Goal: Task Accomplishment & Management: Manage account settings

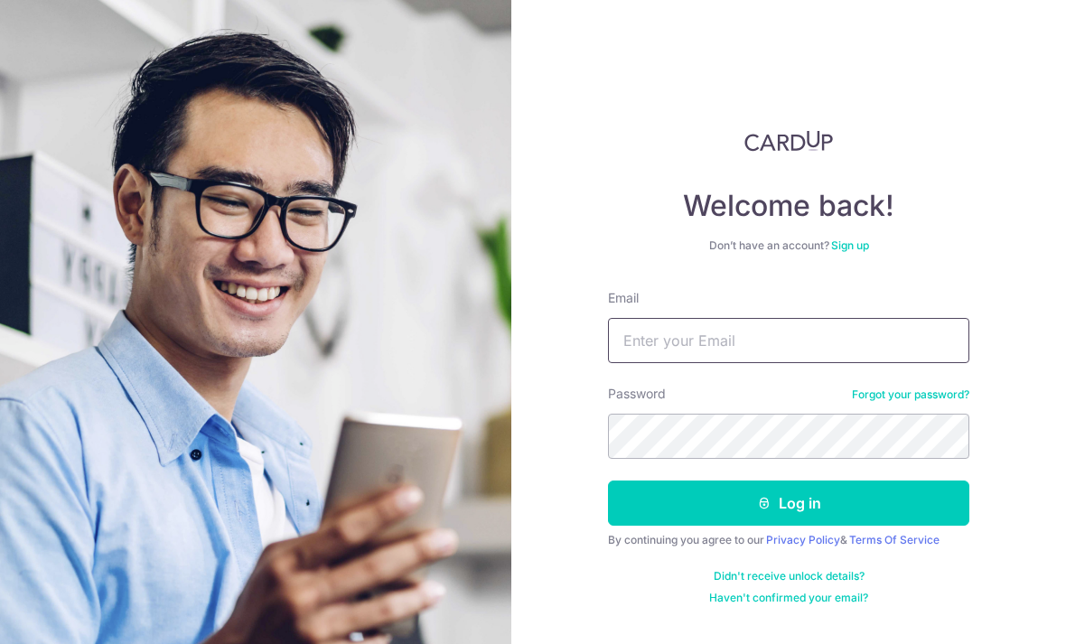
type input "Stevenngkk@yahoo.com"
click at [789, 481] on button "Log in" at bounding box center [788, 503] width 361 height 45
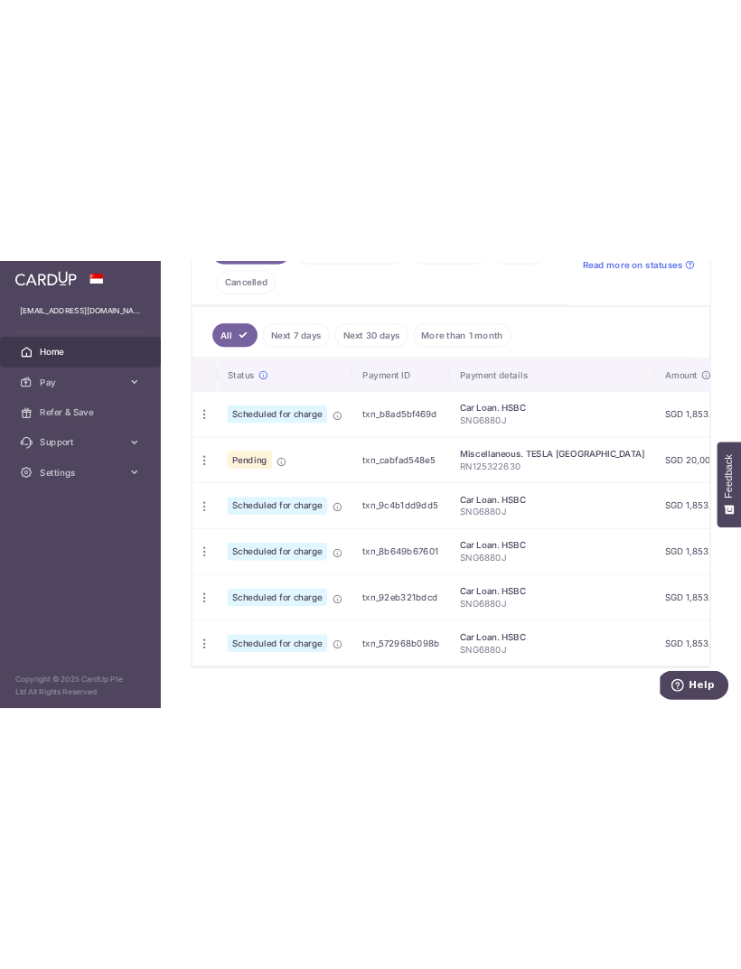
scroll to position [461, 0]
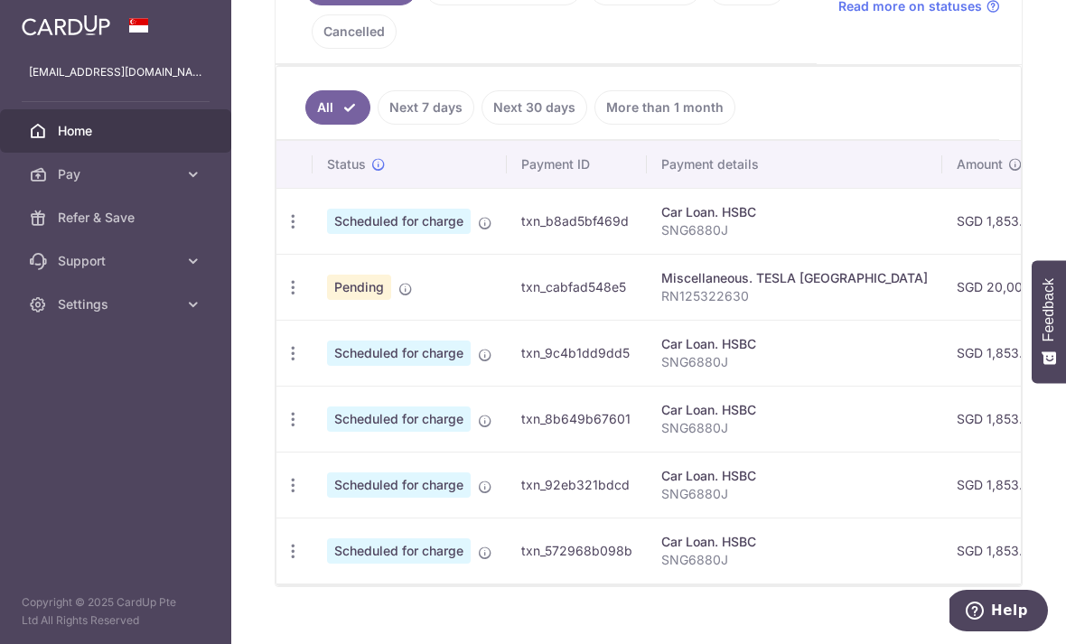
click at [284, 231] on icon "button" at bounding box center [293, 221] width 19 height 19
click at [117, 197] on div at bounding box center [533, 322] width 1066 height 644
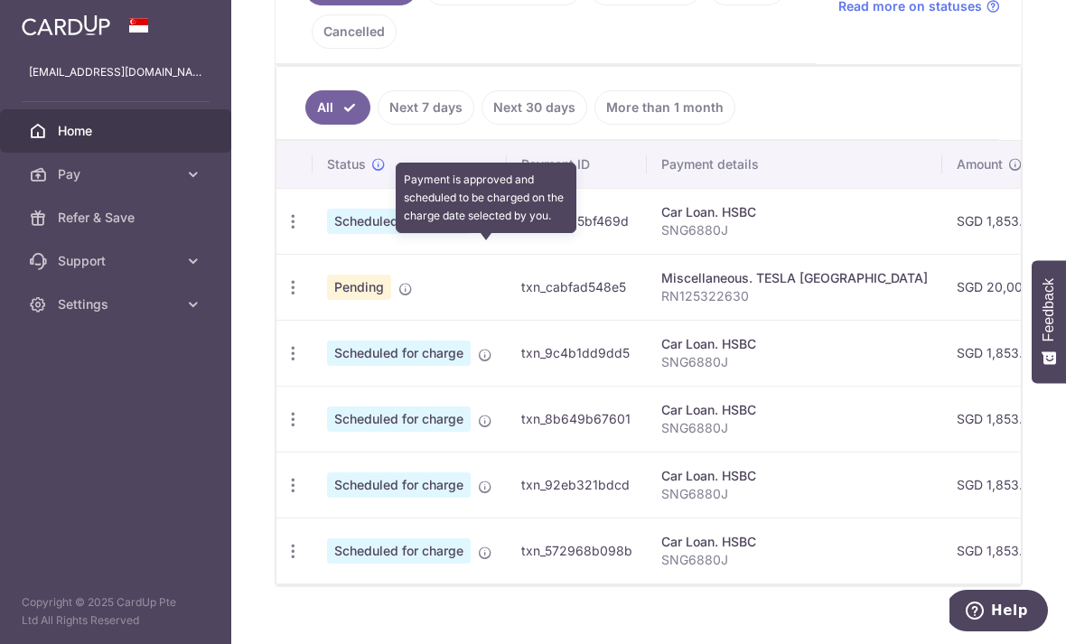
click at [478, 230] on icon at bounding box center [485, 223] width 14 height 14
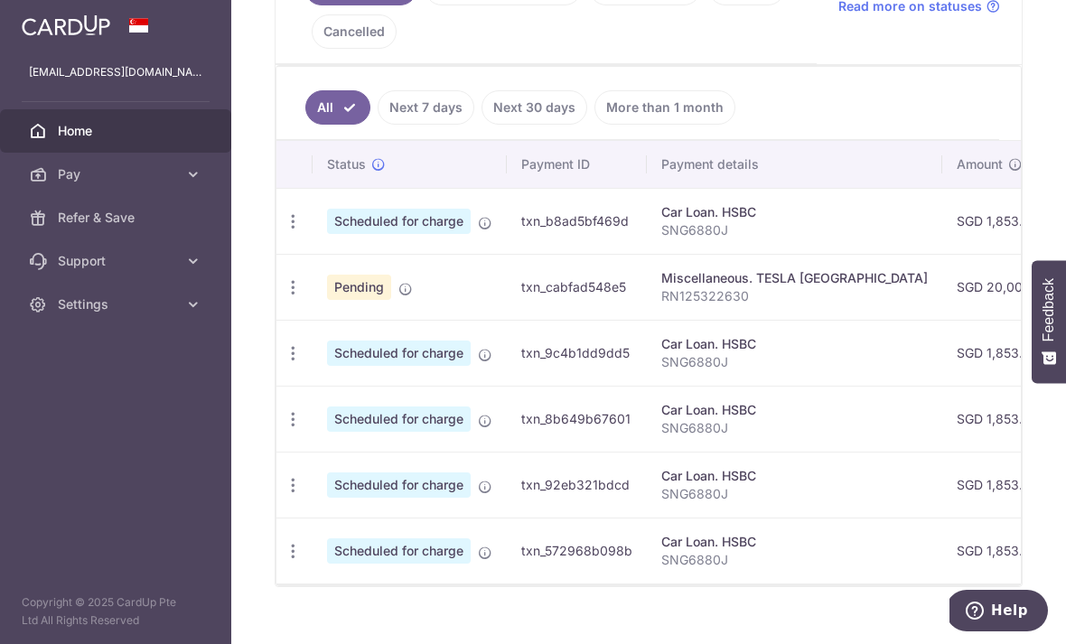
click at [313, 176] on th "Status" at bounding box center [410, 164] width 194 height 47
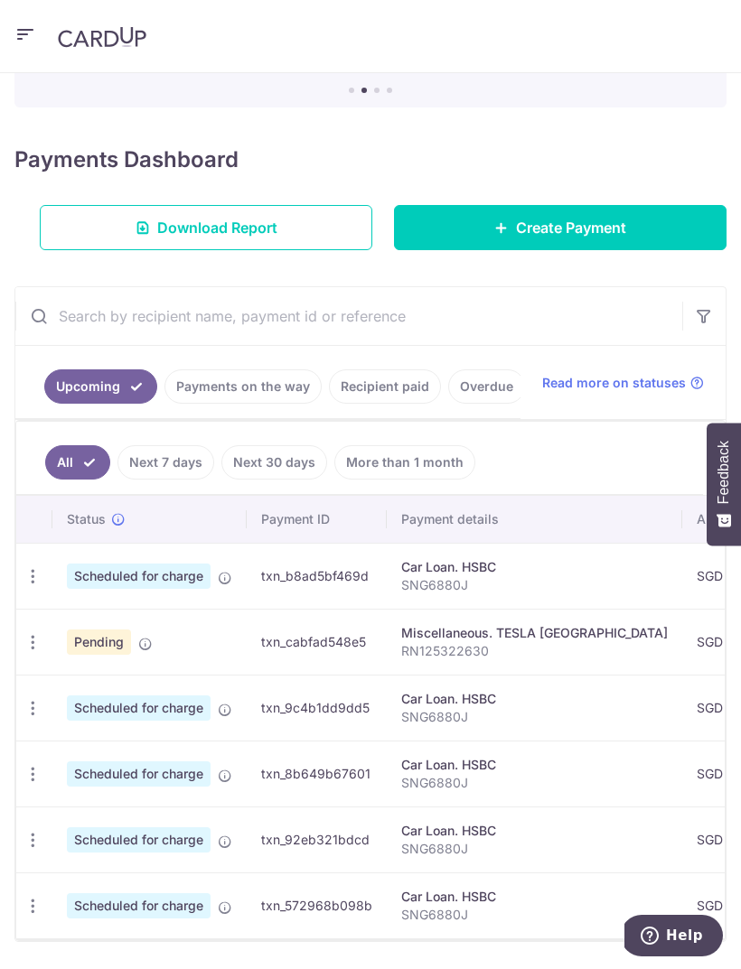
scroll to position [0, 0]
click at [34, 36] on icon "button" at bounding box center [25, 34] width 22 height 23
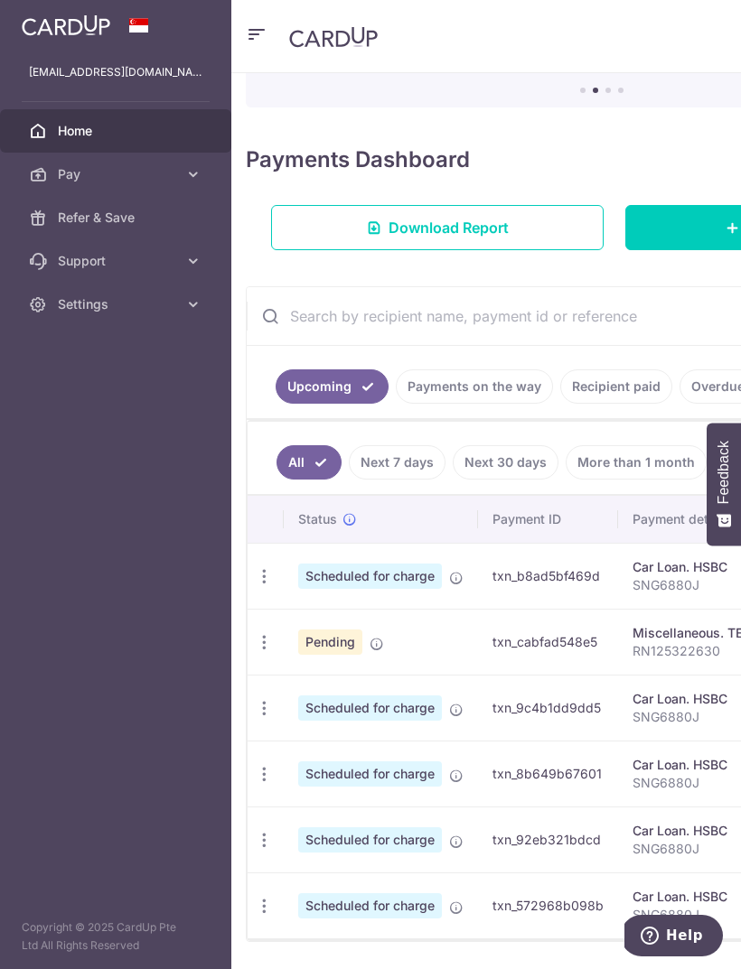
click at [194, 311] on icon at bounding box center [193, 304] width 18 height 18
click at [95, 397] on span "Logout" at bounding box center [117, 391] width 119 height 18
